Goal: Task Accomplishment & Management: Complete application form

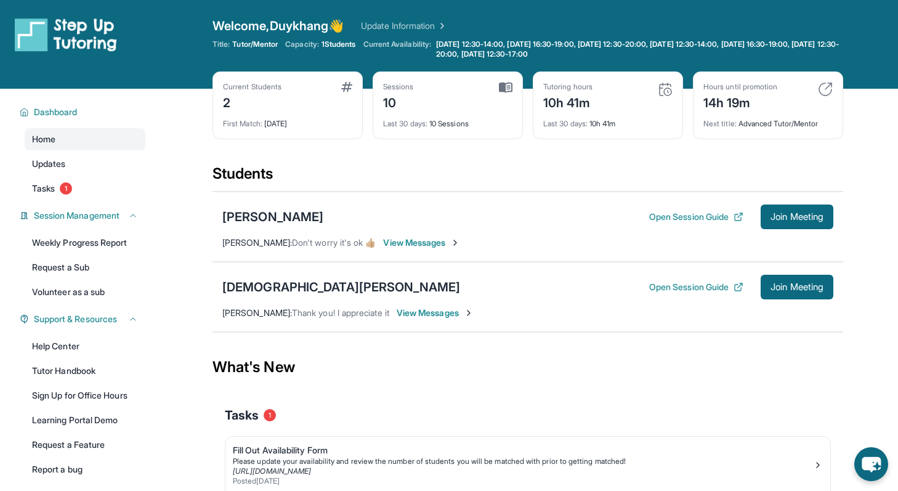
scroll to position [89, 0]
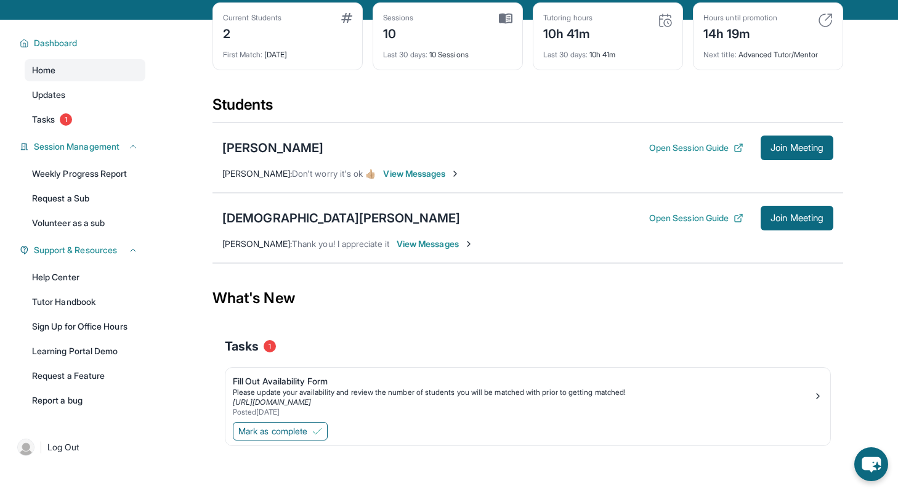
scroll to position [79, 0]
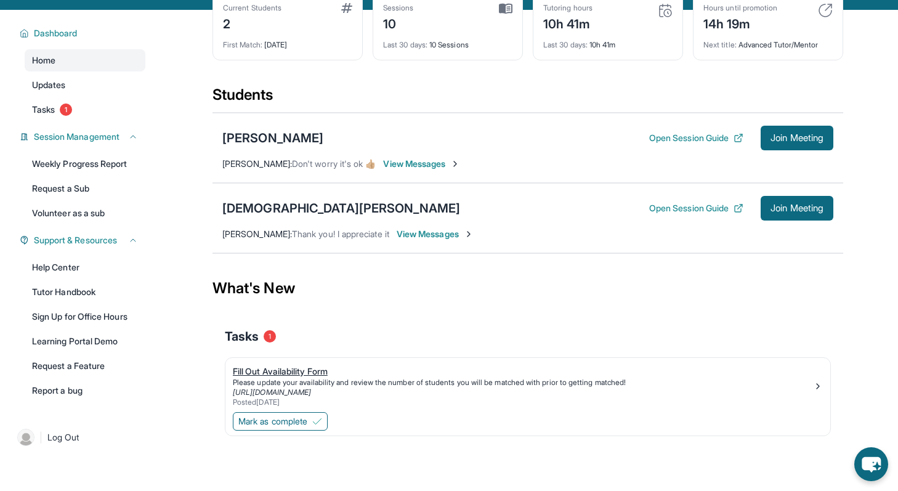
click at [307, 371] on div "Fill Out Availability Form" at bounding box center [523, 371] width 580 height 12
click at [267, 422] on span "Mark as complete" at bounding box center [272, 421] width 69 height 12
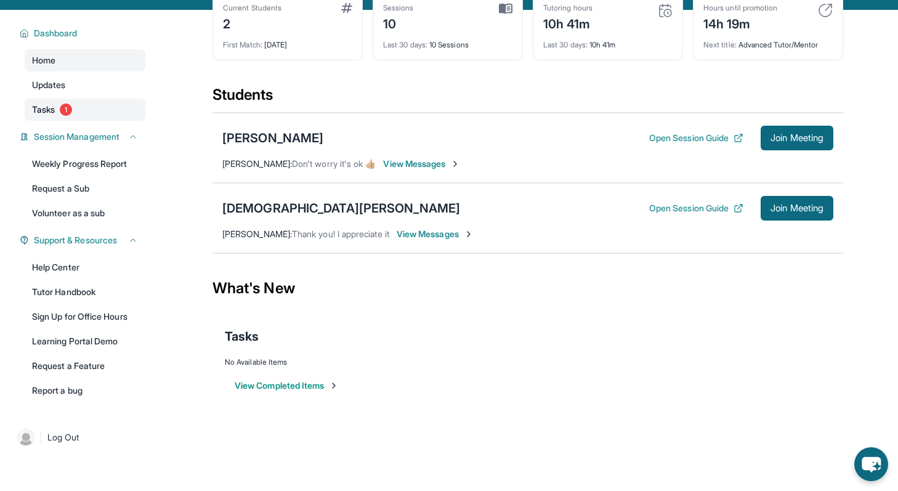
click at [70, 112] on span "1" at bounding box center [66, 109] width 12 height 12
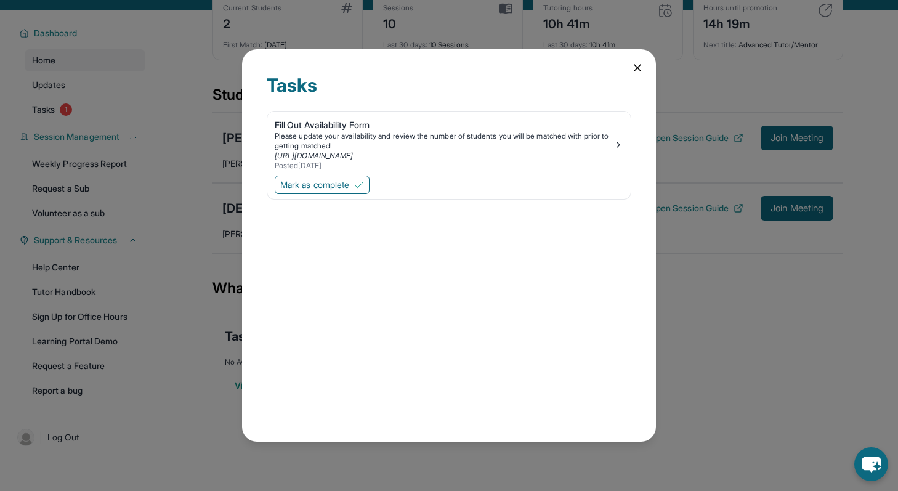
click at [632, 70] on icon at bounding box center [637, 68] width 12 height 12
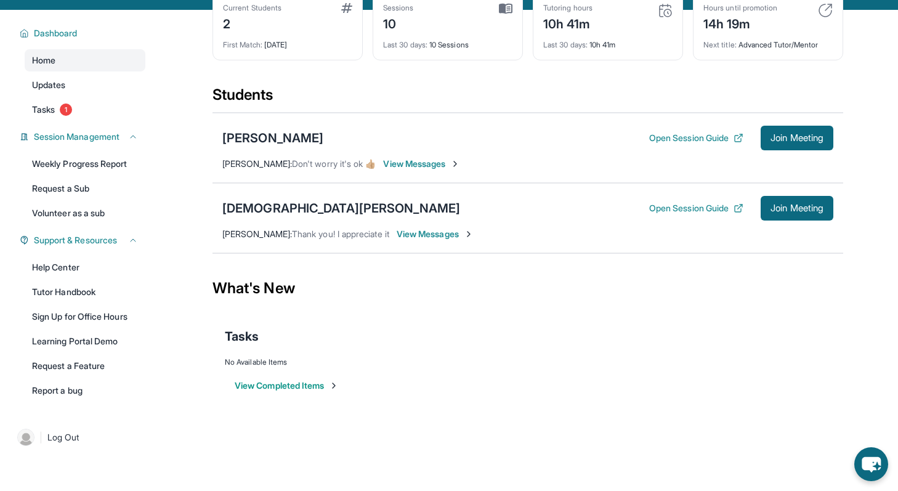
scroll to position [0, 0]
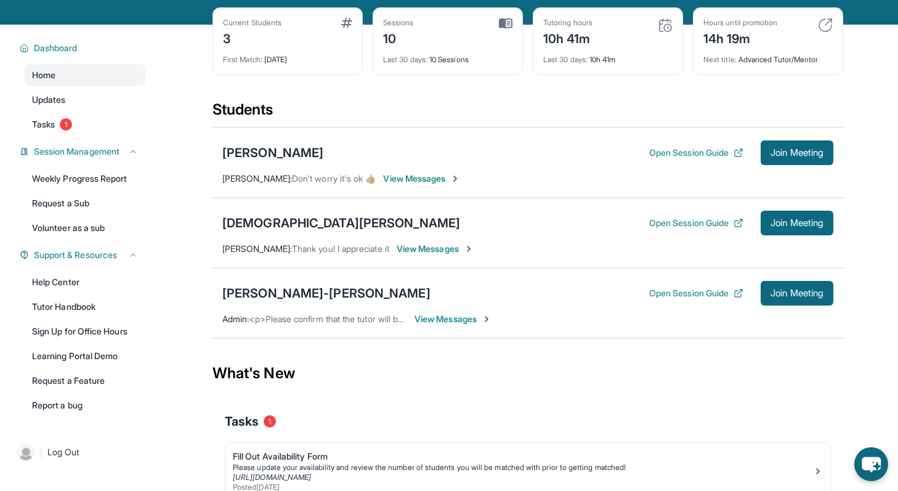
scroll to position [68, 0]
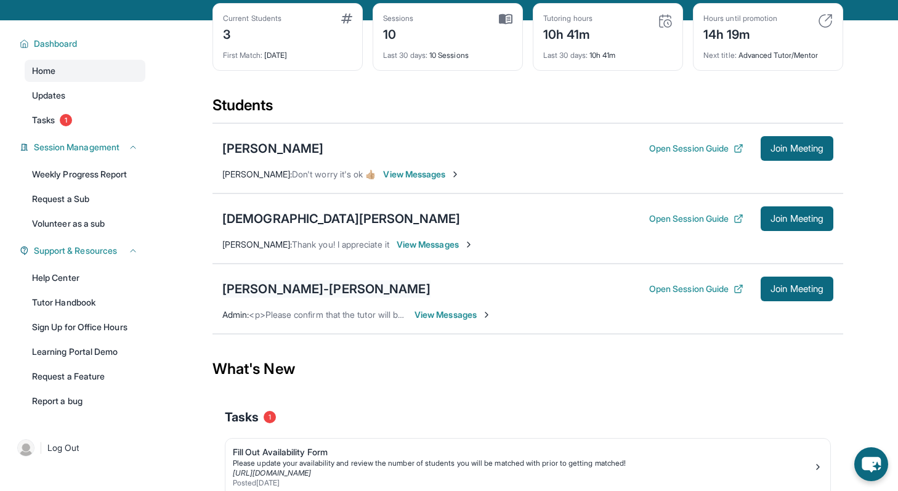
click at [377, 288] on div "Rodolfo Gutierrez-San Agustin" at bounding box center [326, 288] width 208 height 17
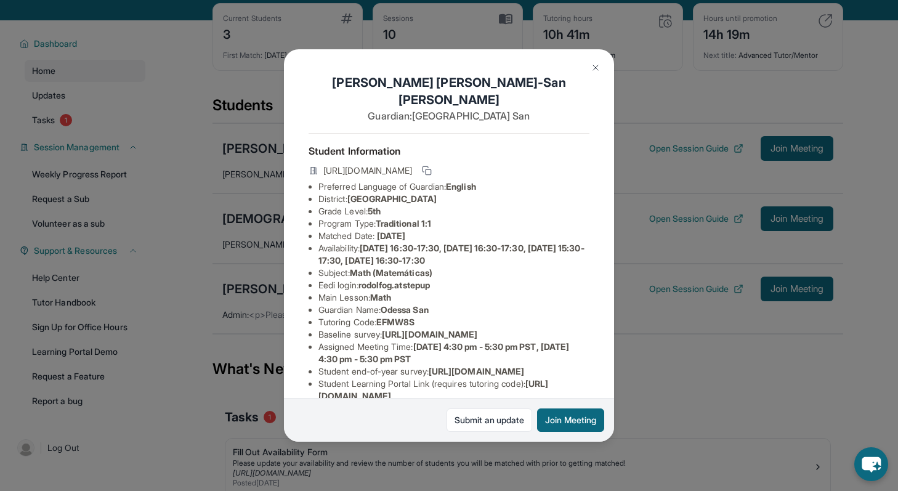
click at [597, 62] on button at bounding box center [595, 67] width 25 height 25
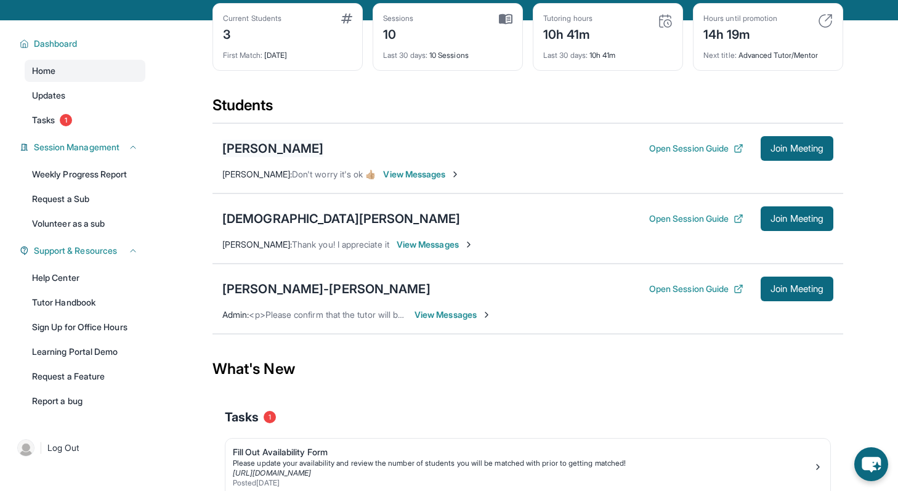
click at [313, 145] on div "[PERSON_NAME]" at bounding box center [272, 148] width 101 height 17
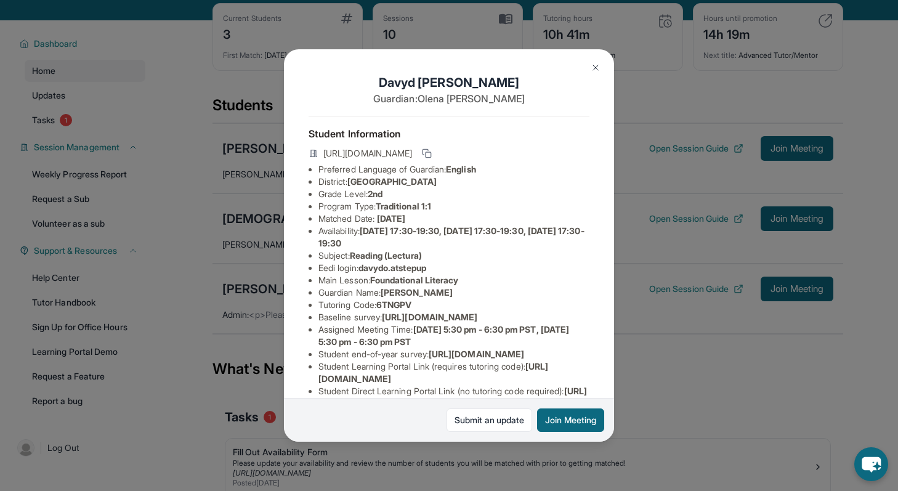
click at [590, 70] on button at bounding box center [595, 67] width 25 height 25
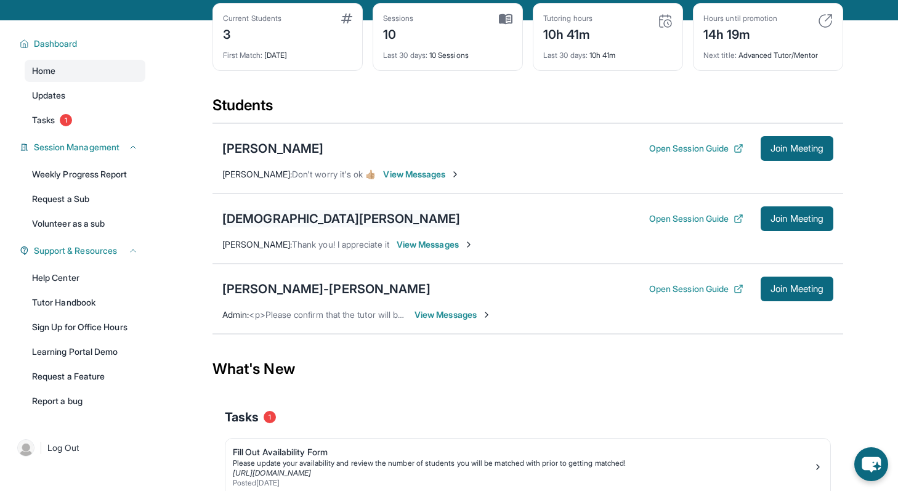
click at [314, 214] on div "[DEMOGRAPHIC_DATA][PERSON_NAME]" at bounding box center [341, 218] width 238 height 17
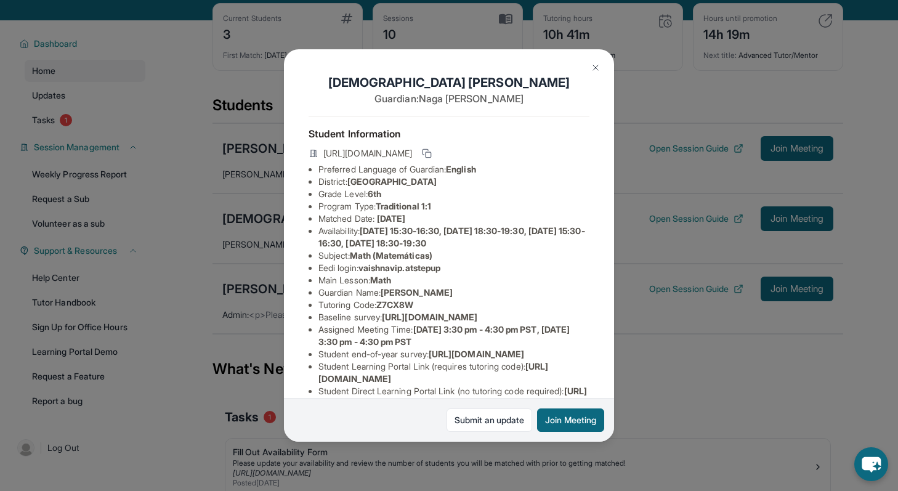
click at [595, 69] on img at bounding box center [595, 68] width 10 height 10
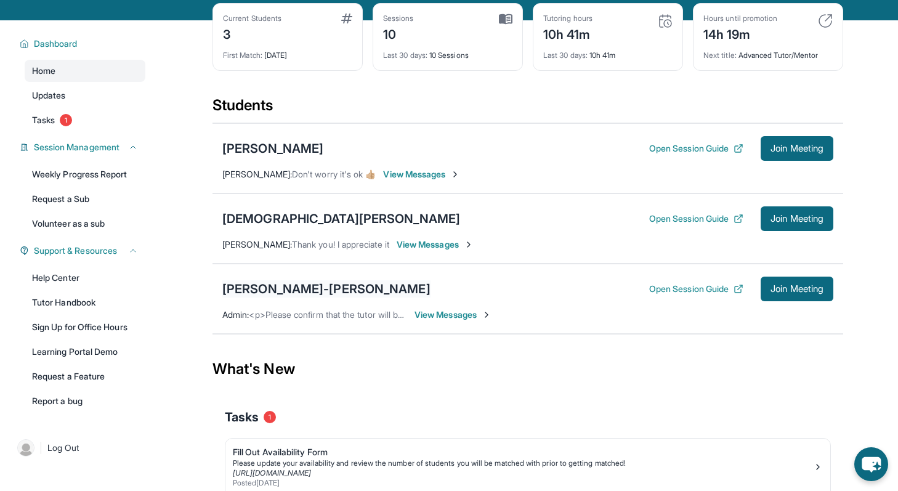
click at [308, 293] on div "Rodolfo Gutierrez-San Agustin" at bounding box center [326, 288] width 208 height 17
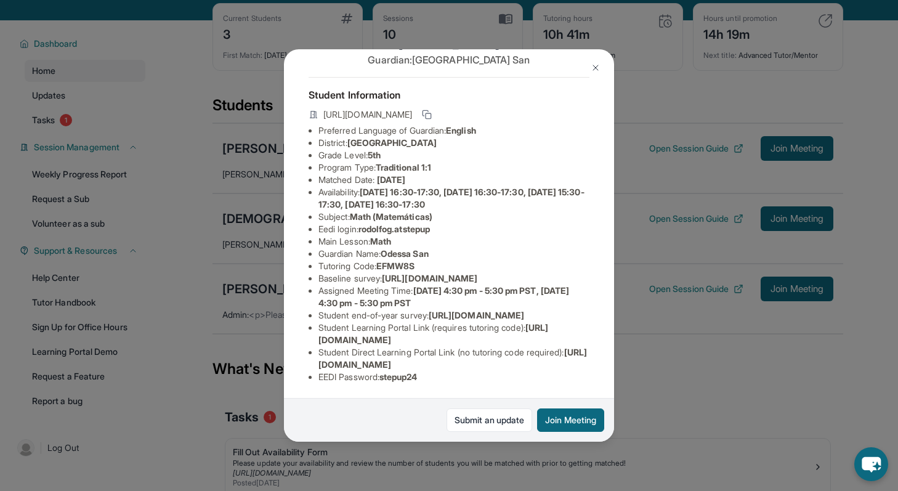
scroll to position [125, 0]
click at [662, 297] on div "Rodolfo Gutierrez-San Agustin Guardian: Odessa San Student Information https://…" at bounding box center [449, 245] width 898 height 491
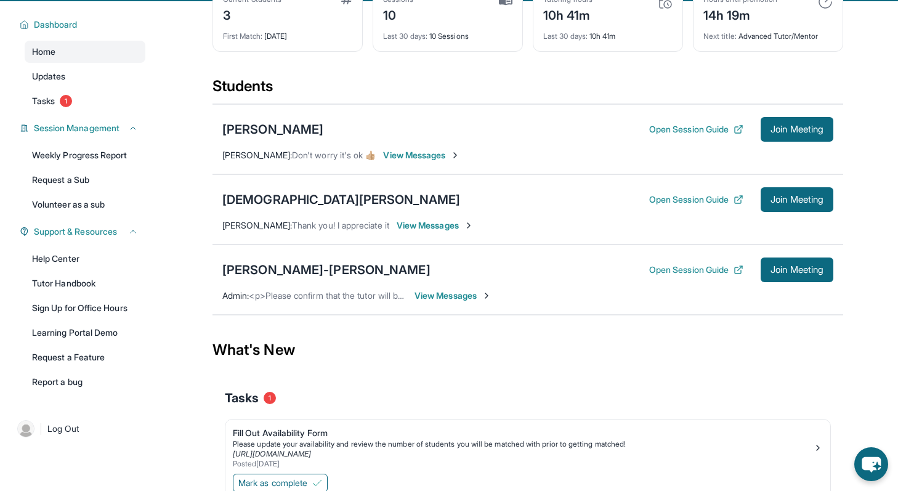
scroll to position [62, 0]
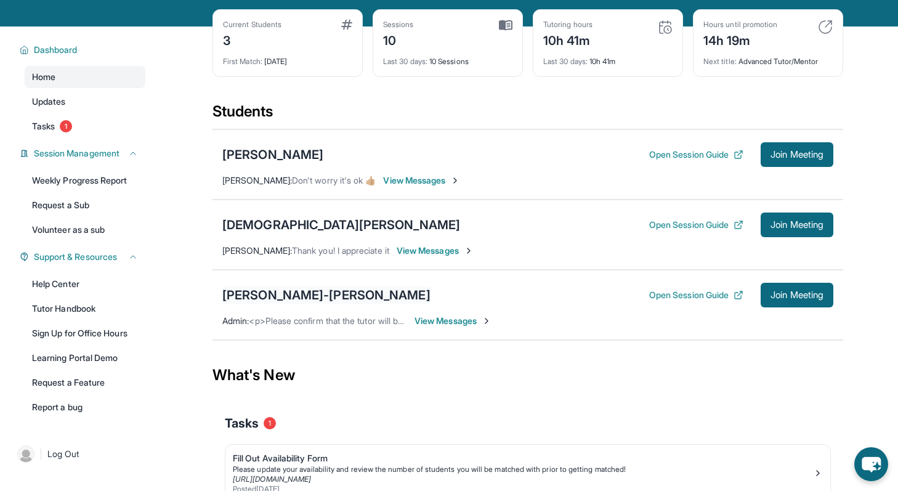
click at [375, 292] on div "Rodolfo Gutierrez-San Agustin" at bounding box center [326, 294] width 208 height 17
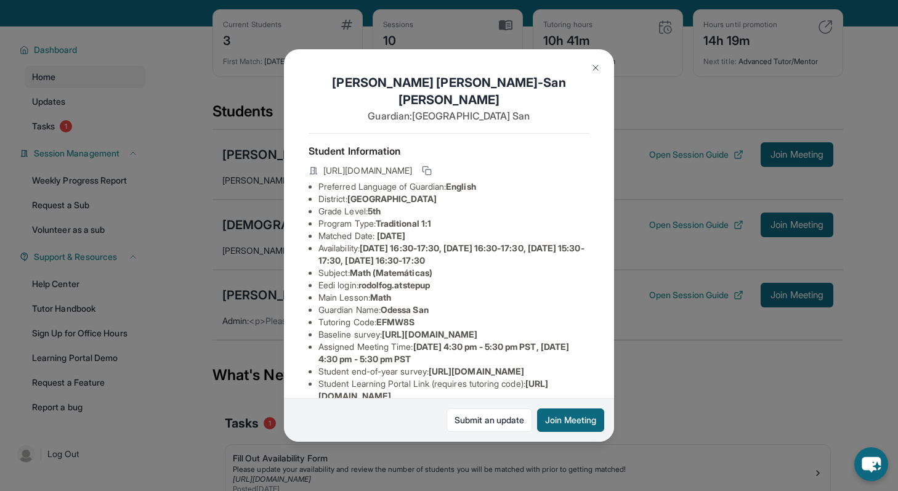
click at [593, 74] on button at bounding box center [595, 67] width 25 height 25
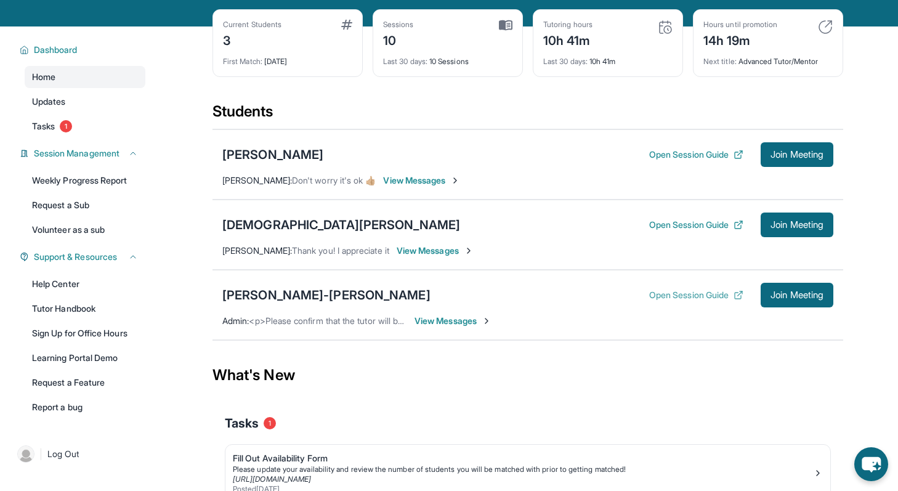
click at [685, 291] on button "Open Session Guide" at bounding box center [696, 295] width 94 height 12
